Goal: Task Accomplishment & Management: Complete application form

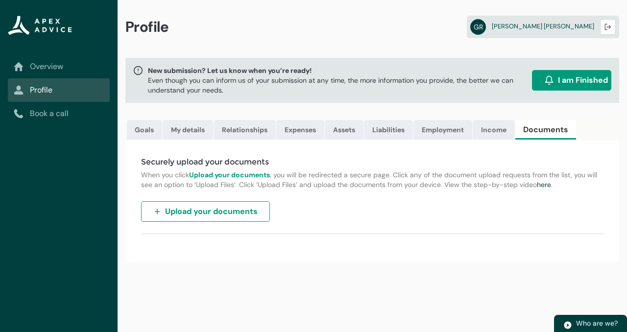
click at [216, 210] on span "Upload your documents" at bounding box center [211, 212] width 93 height 12
click at [488, 130] on link "Income" at bounding box center [493, 130] width 42 height 20
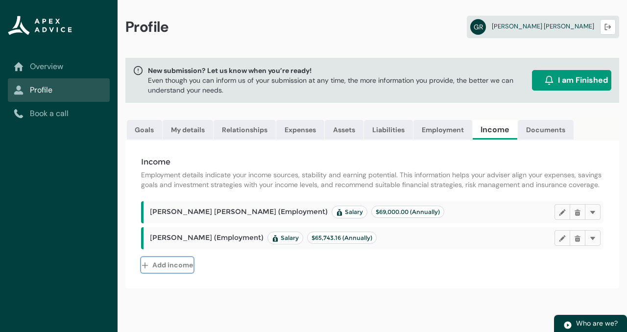
click at [162, 263] on button "Add income" at bounding box center [167, 265] width 52 height 16
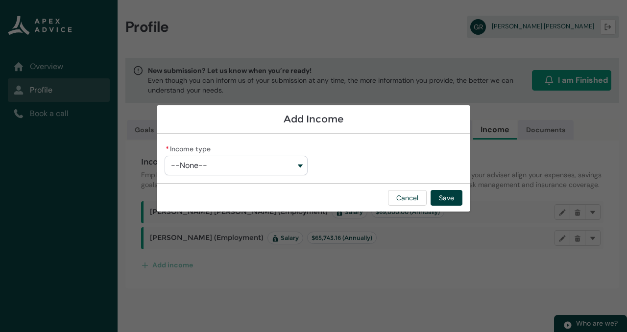
click at [226, 164] on button "--None--" at bounding box center [235, 166] width 143 height 20
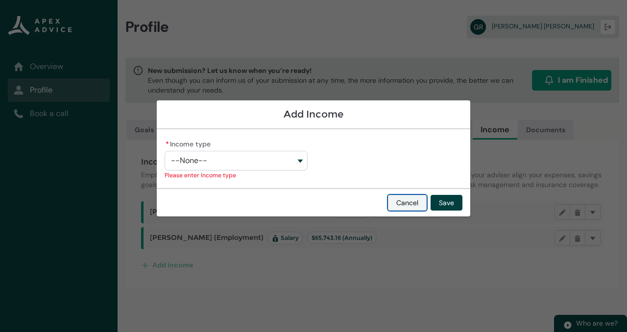
click at [394, 202] on button "Cancel" at bounding box center [407, 203] width 39 height 16
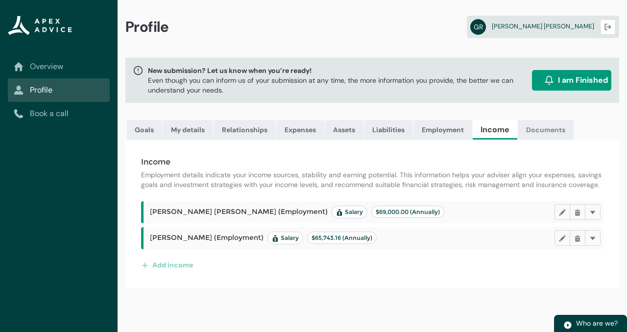
click at [528, 133] on link "Documents" at bounding box center [545, 130] width 56 height 20
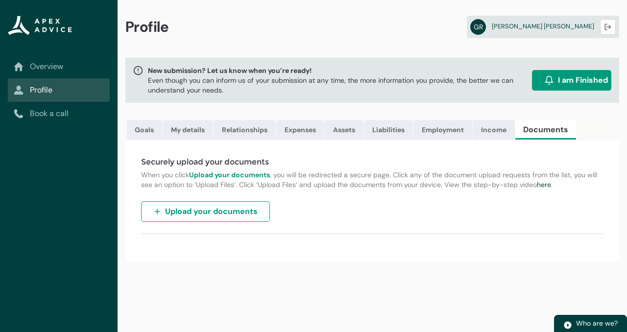
click at [241, 208] on span "Upload your documents" at bounding box center [211, 212] width 93 height 12
click at [243, 207] on span "Upload your documents" at bounding box center [211, 212] width 93 height 12
click at [482, 202] on div "Securely upload your documents When you click Upload your documents , you will …" at bounding box center [371, 200] width 493 height 121
click at [486, 133] on link "Income" at bounding box center [493, 130] width 42 height 20
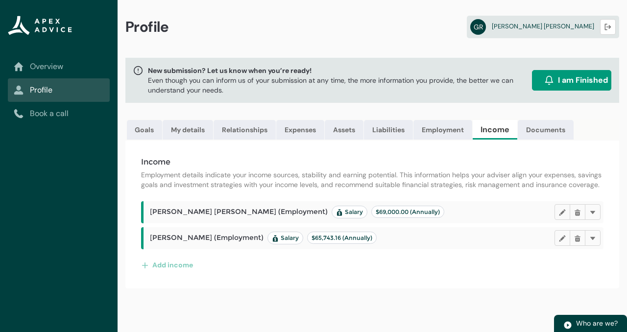
click at [218, 149] on div "Income Employment details indicate your income sources, stability and earning p…" at bounding box center [371, 214] width 493 height 148
click at [539, 125] on link "Documents" at bounding box center [545, 130] width 56 height 20
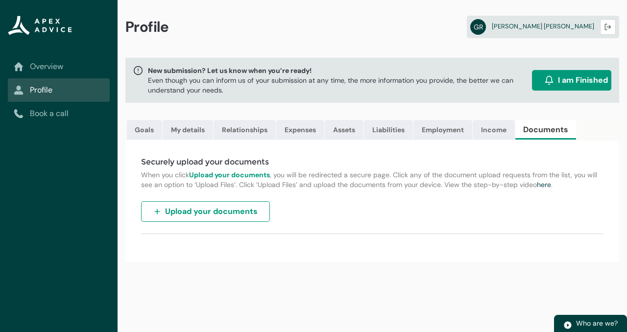
click at [164, 212] on button "Upload your documents" at bounding box center [205, 211] width 129 height 21
click at [603, 31] on button "Logout" at bounding box center [608, 27] width 16 height 16
